Goal: Task Accomplishment & Management: Use online tool/utility

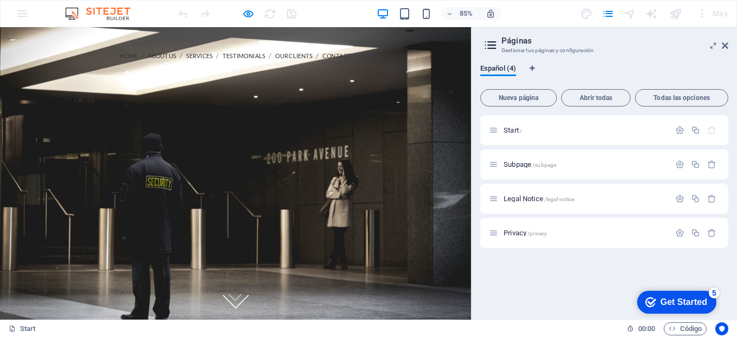
drag, startPoint x: 0, startPoint y: 27, endPoint x: 253, endPoint y: 218, distance: 316.7
click at [253, 218] on div at bounding box center [277, 200] width 554 height 87
click at [512, 133] on span "Start /" at bounding box center [513, 130] width 18 height 8
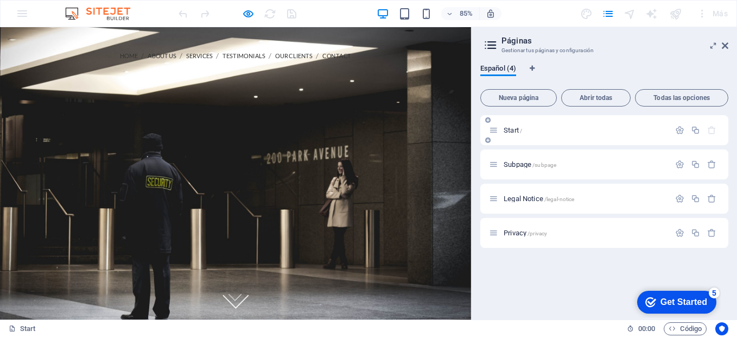
click at [532, 125] on div "Start /" at bounding box center [579, 130] width 181 height 12
click at [728, 45] on icon at bounding box center [725, 45] width 7 height 9
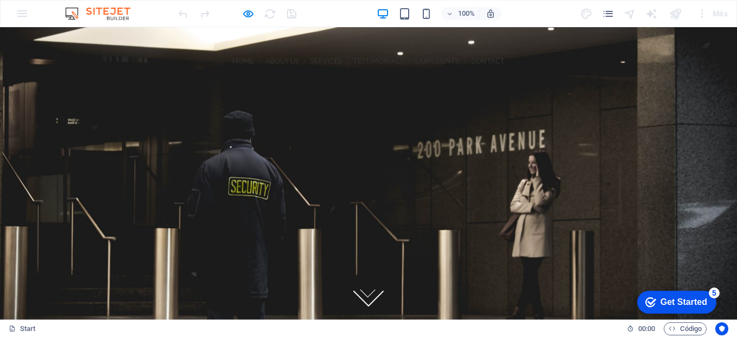
click at [678, 15] on div at bounding box center [675, 13] width 17 height 17
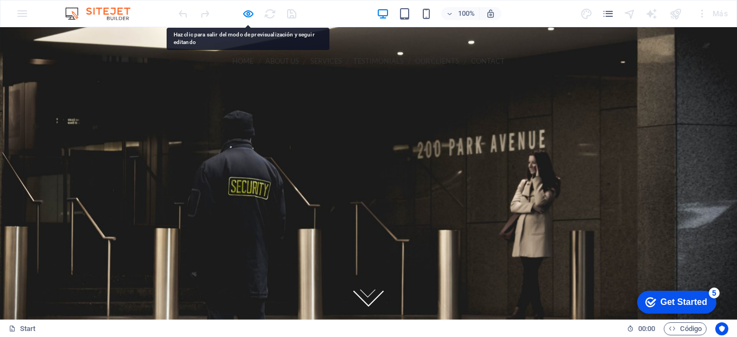
click at [367, 159] on div at bounding box center [369, 200] width 608 height 87
click at [615, 12] on div "Más" at bounding box center [656, 13] width 153 height 17
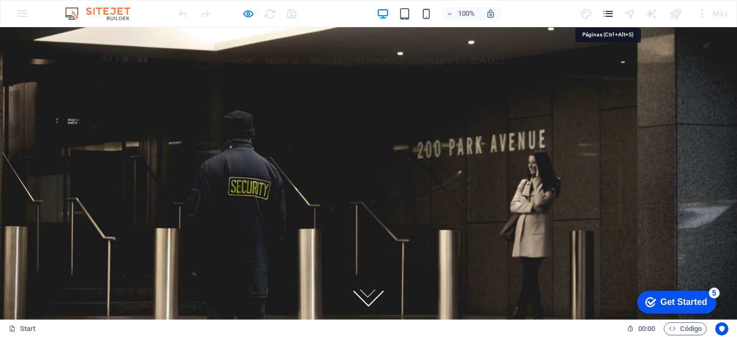
click at [611, 15] on icon "pages" at bounding box center [608, 14] width 12 height 12
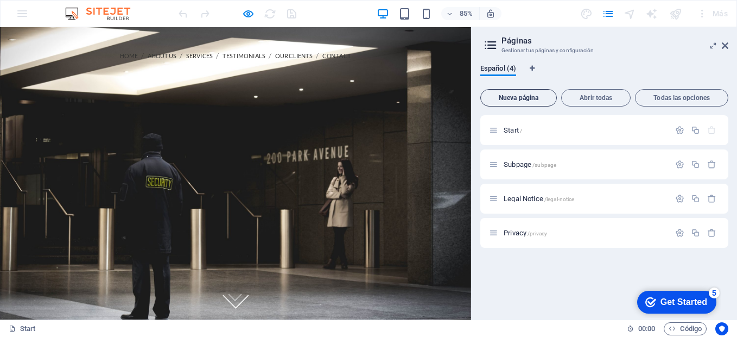
click at [521, 94] on span "Nueva página" at bounding box center [518, 97] width 67 height 7
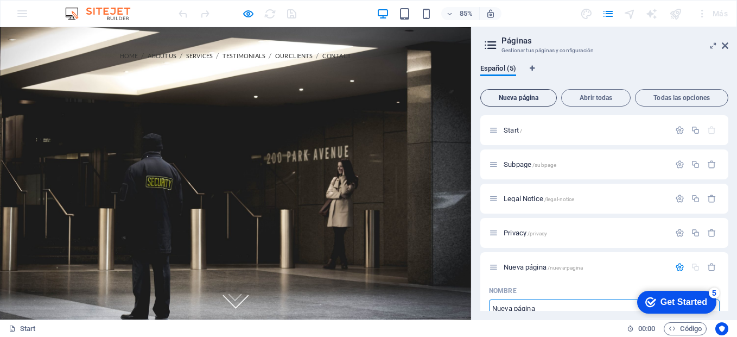
scroll to position [6, 0]
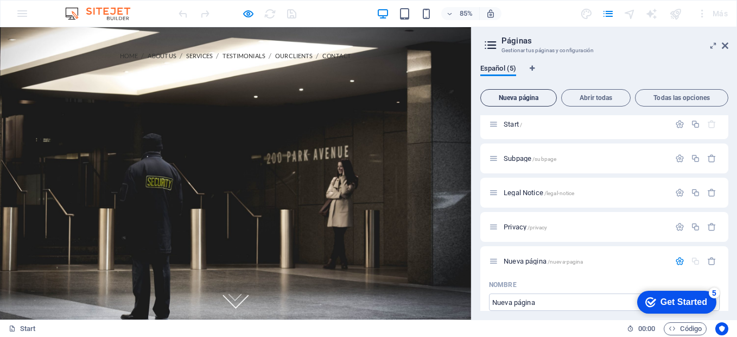
drag, startPoint x: 522, startPoint y: 96, endPoint x: 539, endPoint y: 99, distance: 16.6
click at [523, 96] on span "Nueva página" at bounding box center [518, 97] width 67 height 7
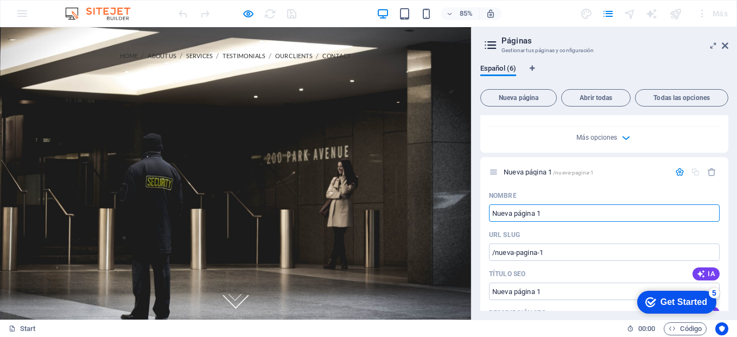
click at [444, 157] on div at bounding box center [277, 200] width 554 height 87
click at [511, 157] on div at bounding box center [277, 200] width 554 height 87
click at [730, 46] on aside "Páginas Gestionar tus páginas y configuración Español (6) Nueva página Abrir to…" at bounding box center [604, 173] width 266 height 292
drag, startPoint x: 736, startPoint y: 26, endPoint x: 728, endPoint y: 43, distance: 19.2
click at [728, 43] on icon at bounding box center [725, 45] width 7 height 9
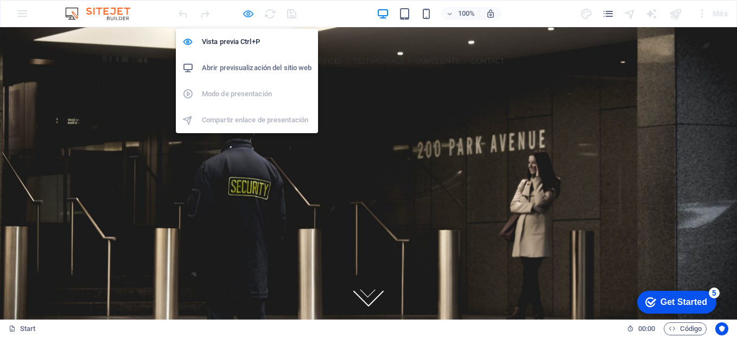
click at [245, 17] on icon "button" at bounding box center [248, 14] width 12 height 12
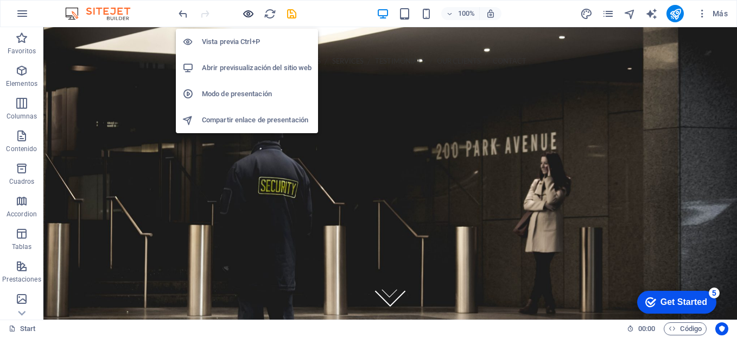
click at [249, 11] on icon "button" at bounding box center [248, 14] width 12 height 12
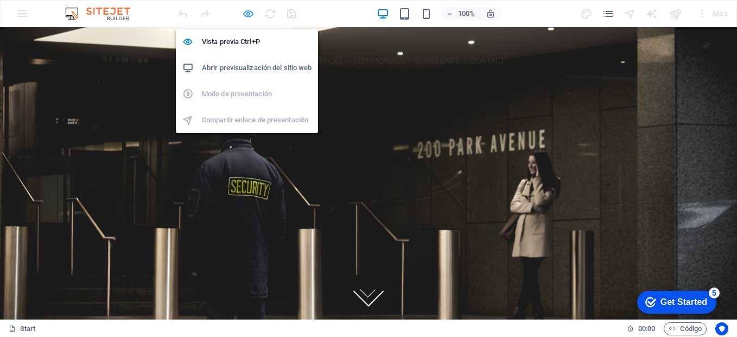
click at [249, 12] on icon "button" at bounding box center [248, 14] width 12 height 12
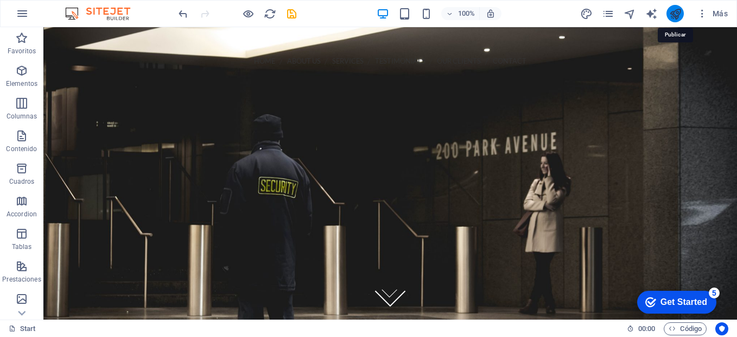
click at [672, 13] on icon "publish" at bounding box center [676, 14] width 12 height 12
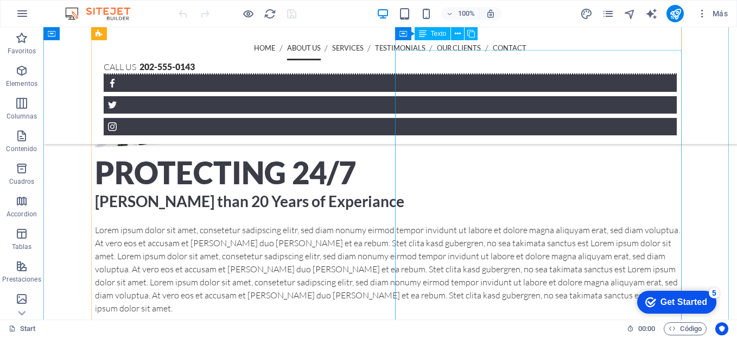
scroll to position [261, 0]
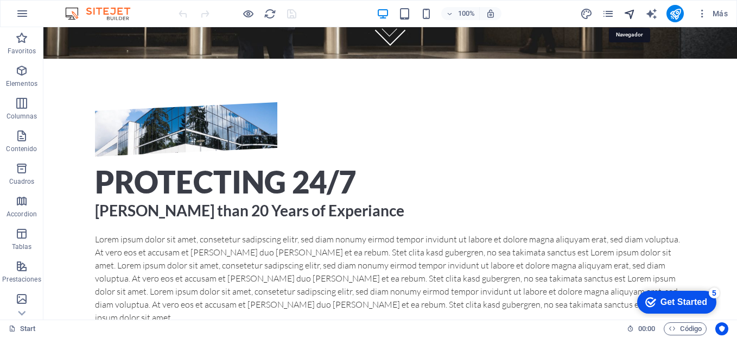
click at [627, 17] on icon "navigator" at bounding box center [630, 14] width 12 height 12
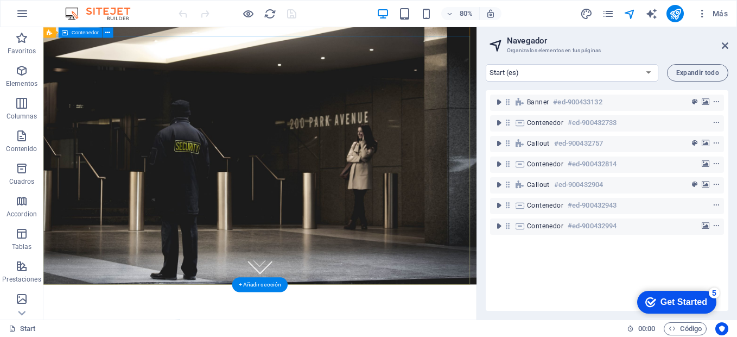
scroll to position [0, 0]
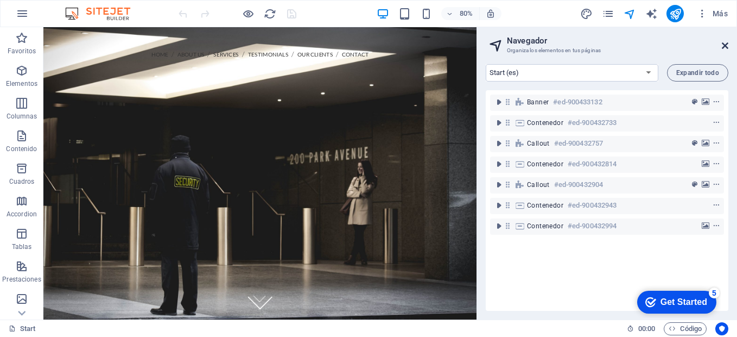
click at [727, 47] on icon at bounding box center [725, 45] width 7 height 9
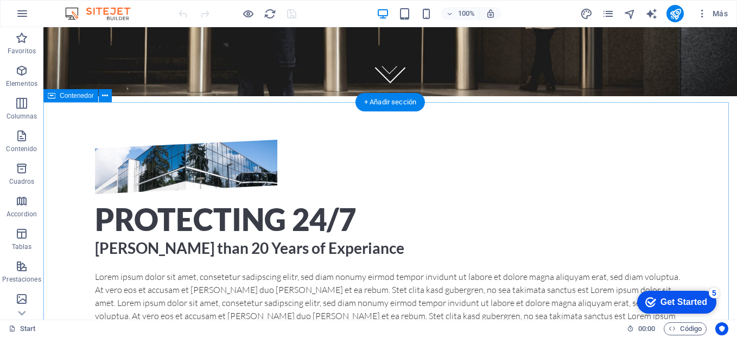
scroll to position [217, 0]
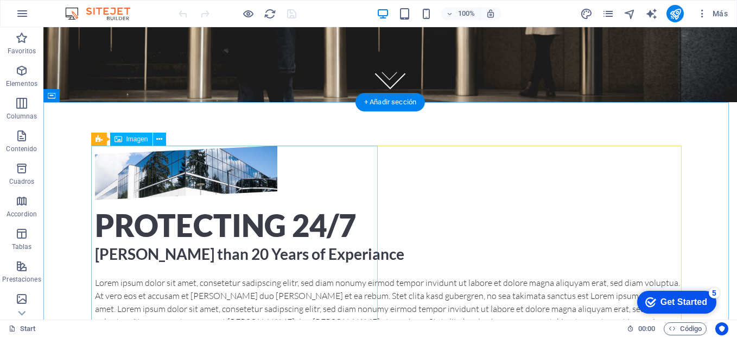
click at [272, 189] on figure at bounding box center [186, 173] width 182 height 54
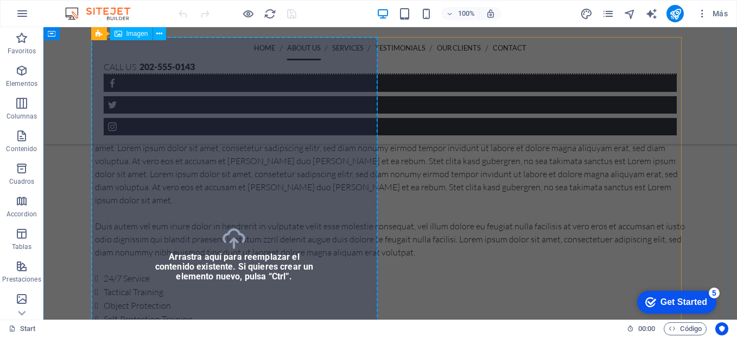
scroll to position [326, 0]
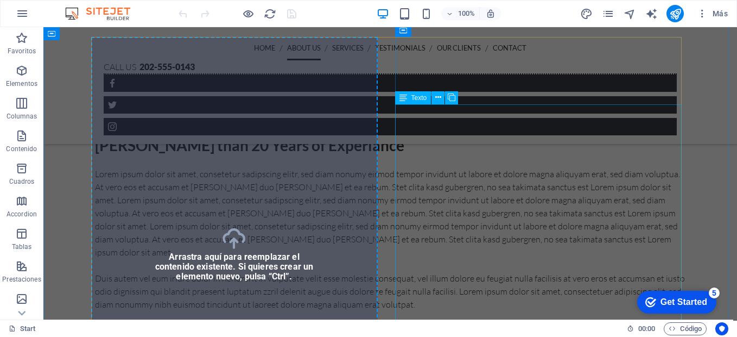
click at [511, 214] on div "Lorem ipsum dolor sit amet, consetetur sadipscing elitr, sed diam nonumy eirmod…" at bounding box center [390, 292] width 591 height 250
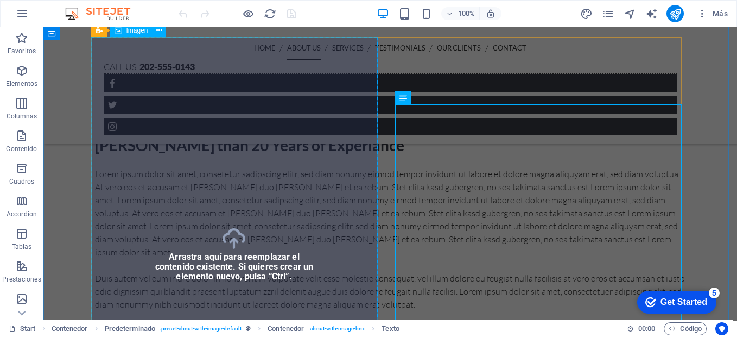
click at [258, 91] on figure at bounding box center [186, 64] width 182 height 54
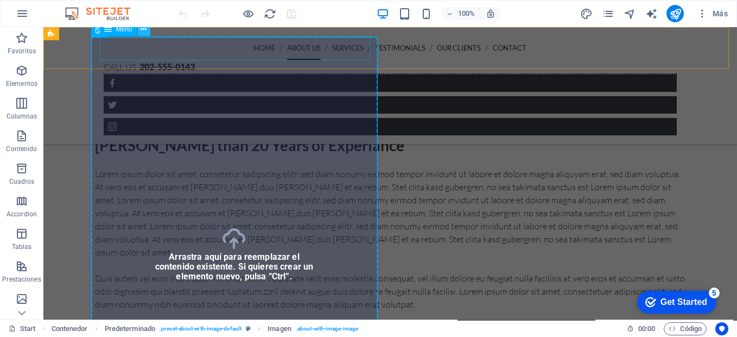
click at [144, 29] on icon at bounding box center [144, 29] width 6 height 11
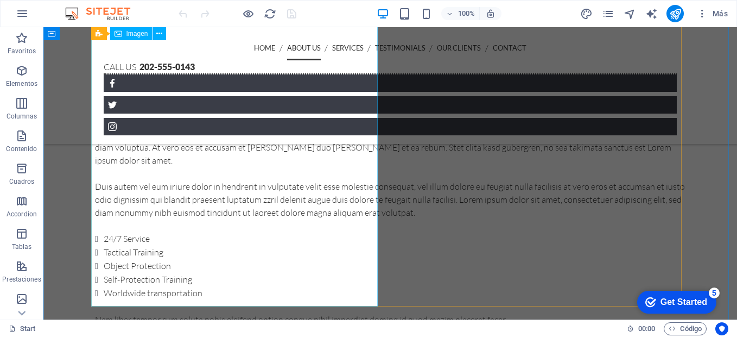
scroll to position [489, 0]
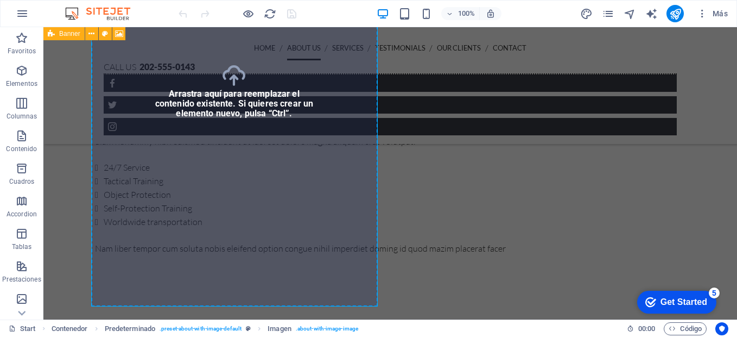
click at [53, 35] on icon at bounding box center [51, 33] width 7 height 13
click at [66, 32] on span "Banner" at bounding box center [69, 33] width 21 height 7
click at [119, 35] on icon at bounding box center [119, 33] width 8 height 11
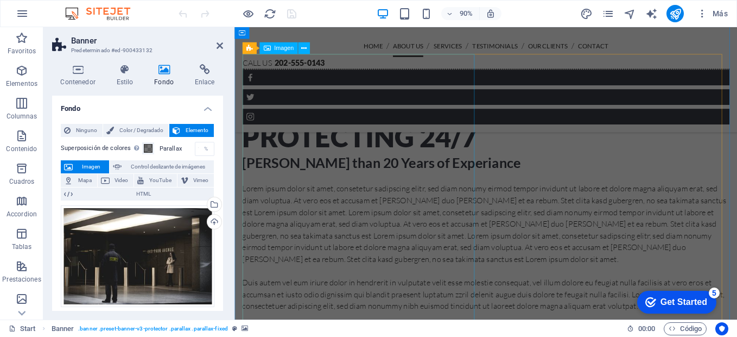
scroll to position [380, 0]
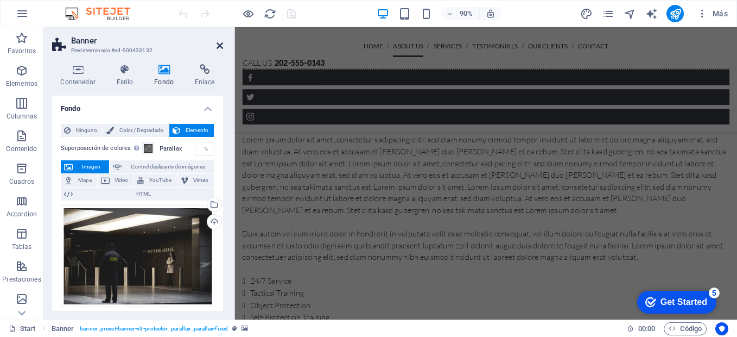
click at [222, 45] on icon at bounding box center [220, 45] width 7 height 9
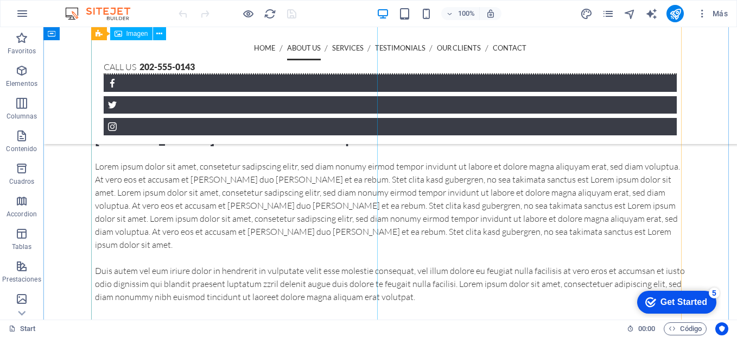
scroll to position [272, 0]
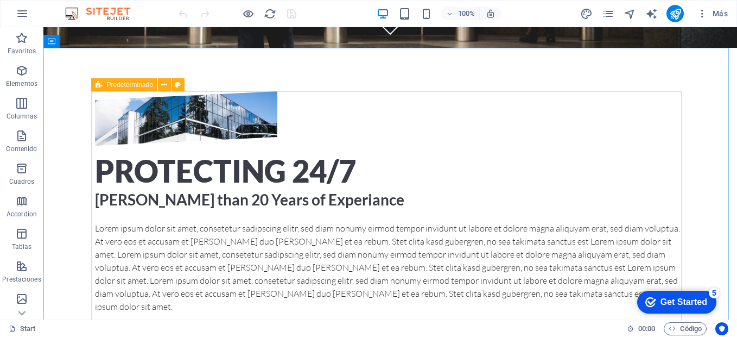
click at [97, 84] on icon at bounding box center [99, 84] width 7 height 13
click at [178, 87] on icon at bounding box center [178, 84] width 6 height 11
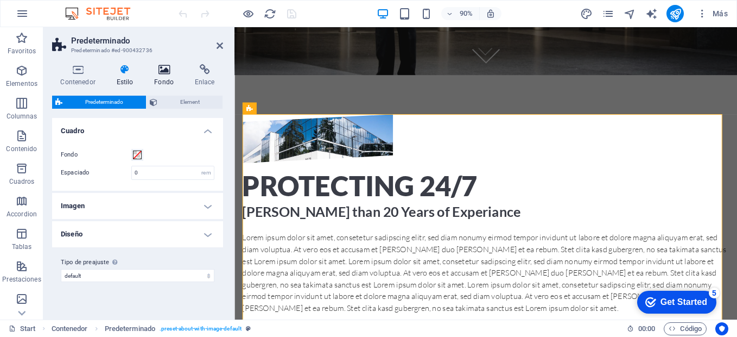
click at [166, 72] on icon at bounding box center [164, 69] width 36 height 11
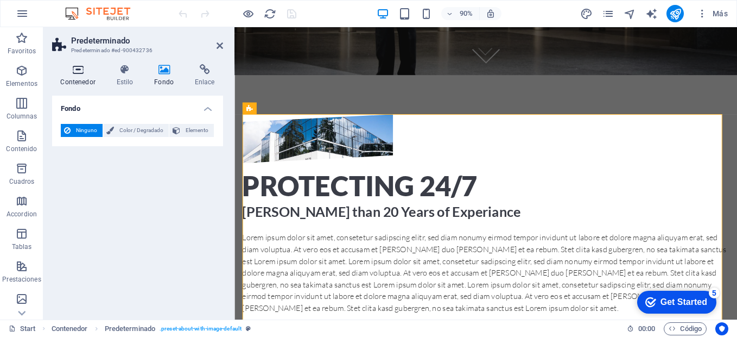
click at [80, 79] on h4 "Contenedor" at bounding box center [80, 75] width 56 height 23
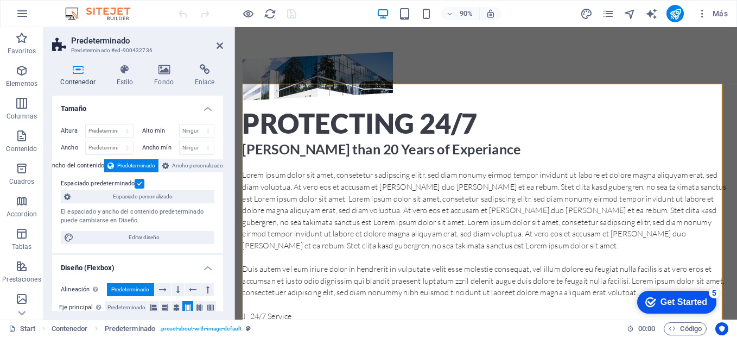
scroll to position [434, 0]
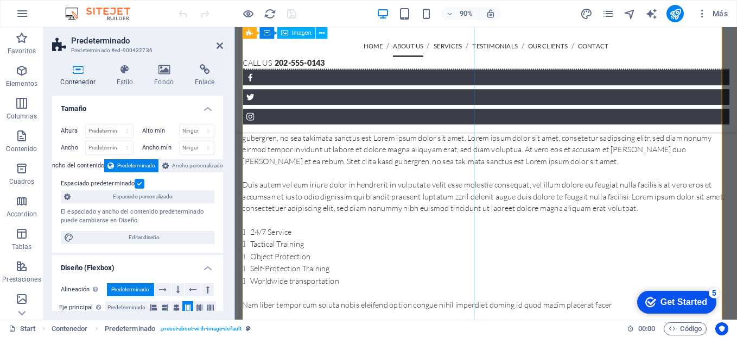
drag, startPoint x: 326, startPoint y: 213, endPoint x: 507, endPoint y: 195, distance: 181.8
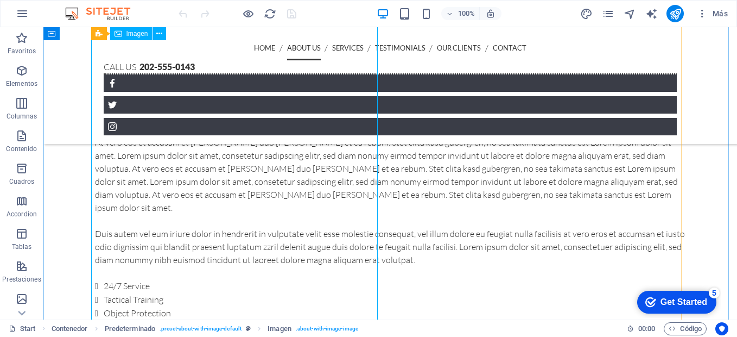
scroll to position [293, 0]
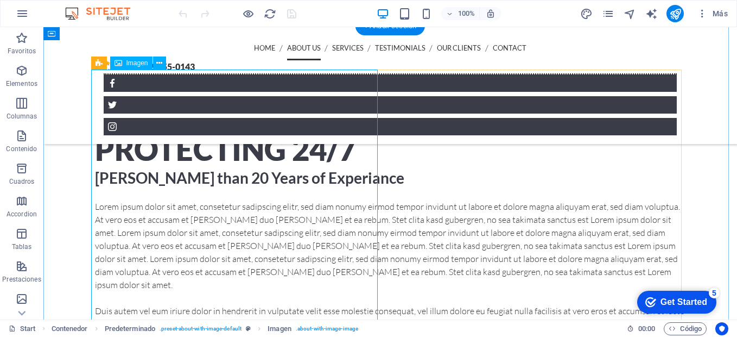
click at [263, 124] on figure at bounding box center [186, 97] width 182 height 54
click at [164, 62] on icon at bounding box center [164, 63] width 6 height 11
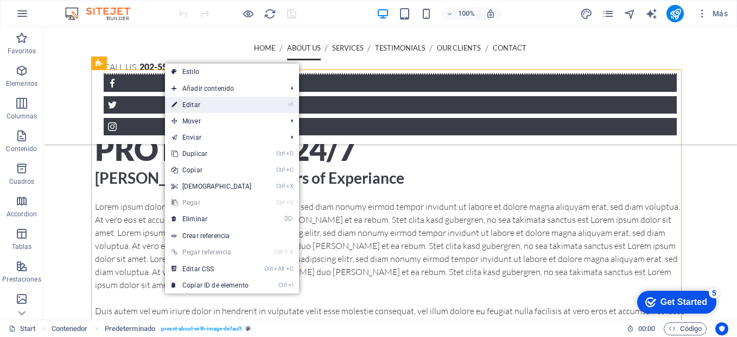
click at [200, 108] on link "⏎ Editar" at bounding box center [211, 105] width 93 height 16
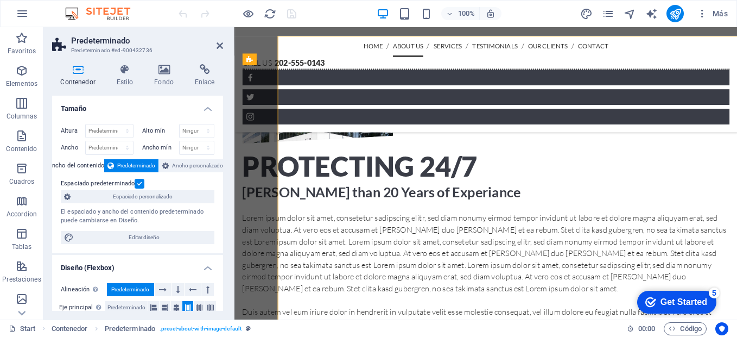
scroll to position [326, 0]
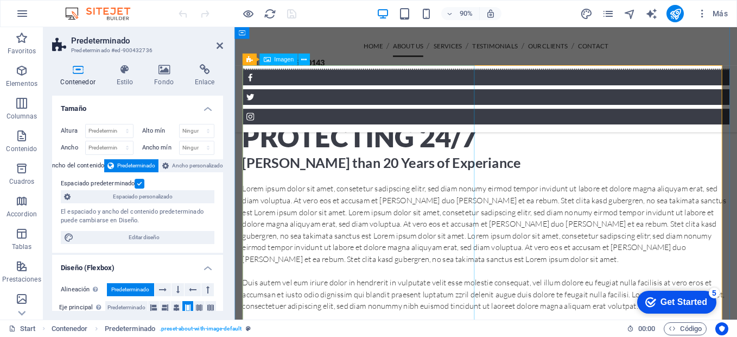
click at [384, 124] on figure at bounding box center [327, 97] width 168 height 54
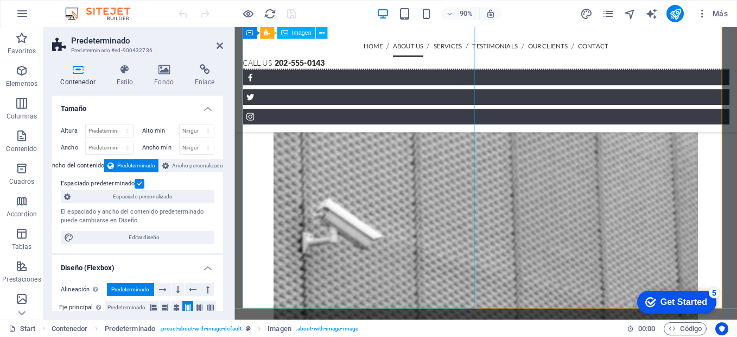
scroll to position [652, 0]
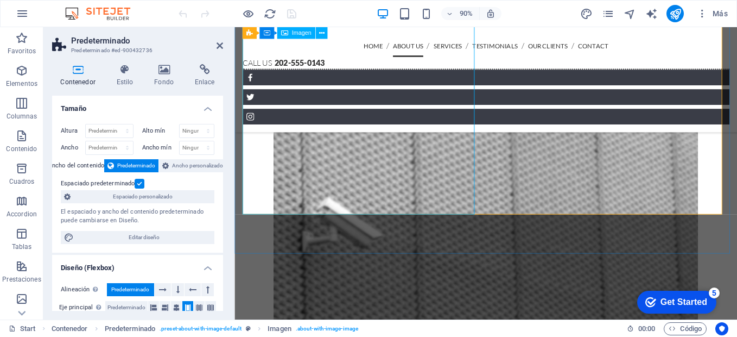
click at [121, 73] on icon at bounding box center [125, 69] width 34 height 11
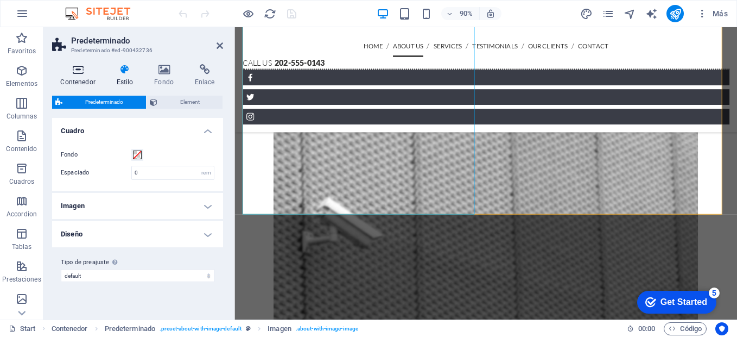
click at [85, 73] on icon at bounding box center [78, 69] width 52 height 11
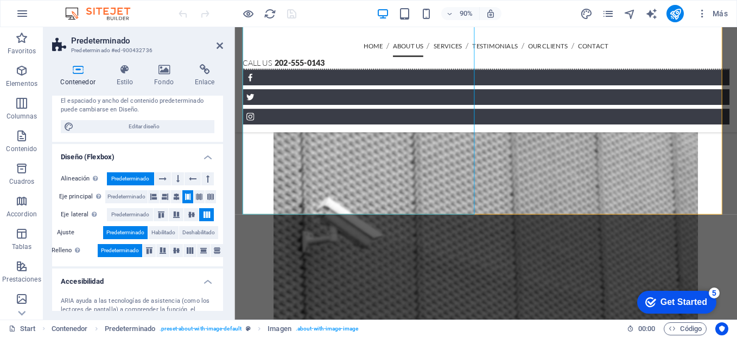
scroll to position [219, 0]
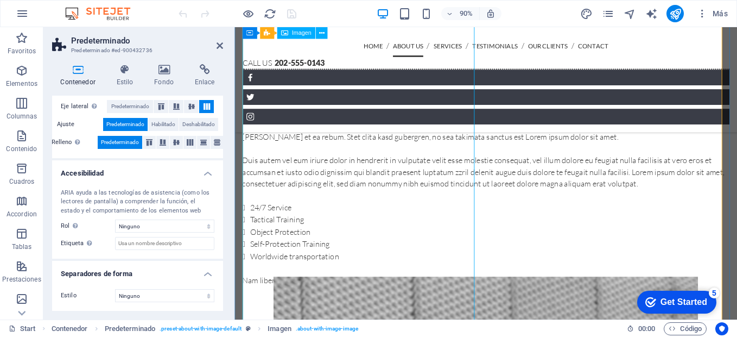
scroll to position [434, 0]
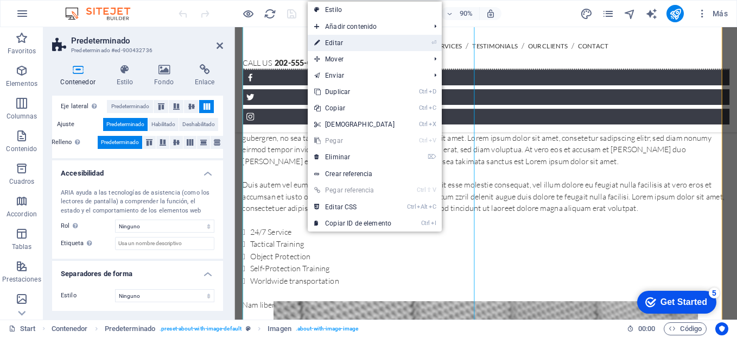
click at [343, 35] on link "⏎ Editar" at bounding box center [354, 43] width 93 height 16
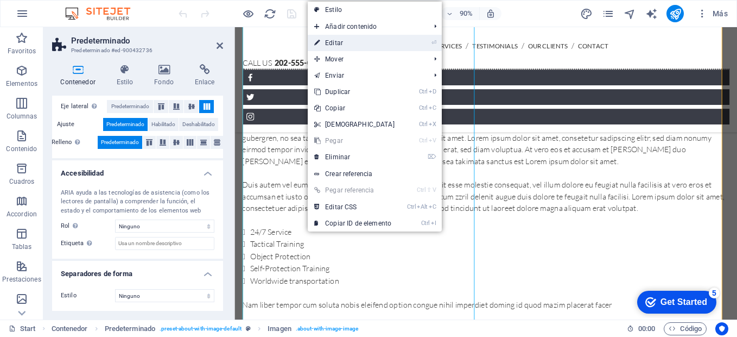
select select "%"
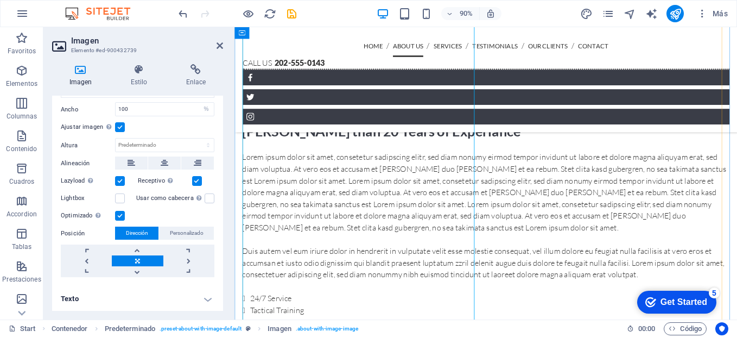
scroll to position [380, 0]
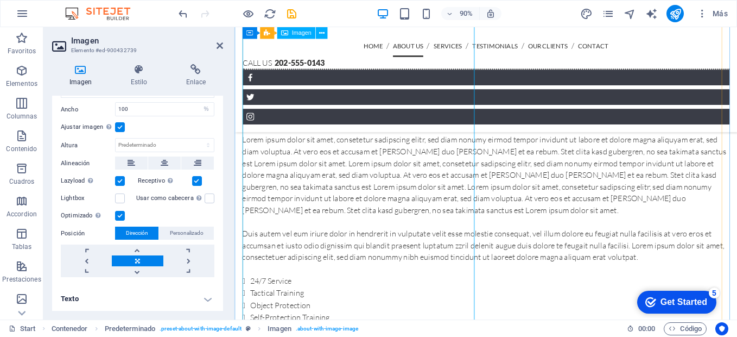
click at [354, 70] on figure at bounding box center [327, 42] width 168 height 54
click at [362, 70] on figure at bounding box center [327, 42] width 168 height 54
click at [137, 260] on link at bounding box center [137, 260] width 51 height 11
click at [127, 258] on link at bounding box center [137, 260] width 51 height 11
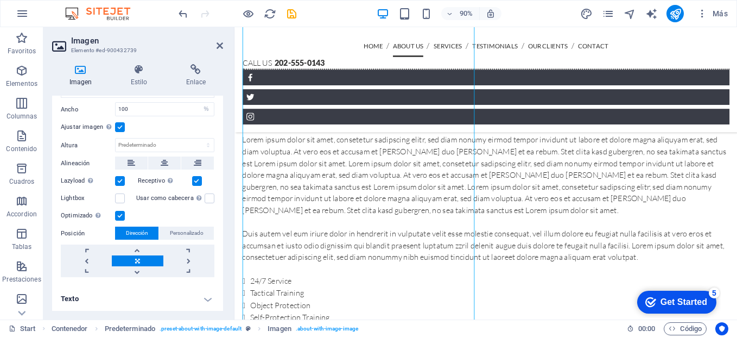
click at [141, 260] on link at bounding box center [137, 260] width 51 height 11
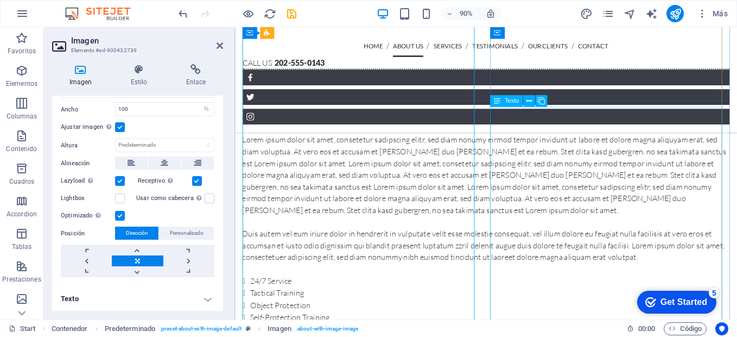
click at [633, 197] on div "Lorem ipsum dolor sit amet, consetetur sadipscing elitr, sed diam nonumy eirmod…" at bounding box center [513, 271] width 541 height 250
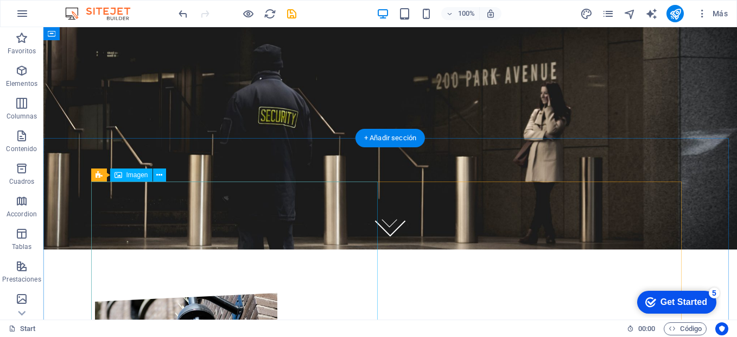
scroll to position [54, 0]
